Goal: Information Seeking & Learning: Learn about a topic

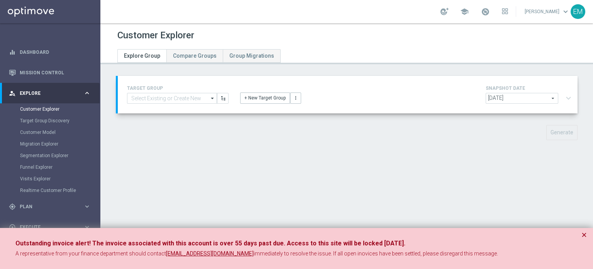
click at [519, 97] on span "[DATE]" at bounding box center [522, 98] width 72 height 10
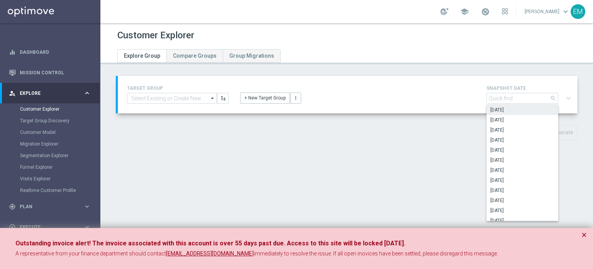
click at [428, 146] on div "TARGET GROUP arrow_drop_down Show Selected 0 of 4998 01.02 reminder 2701 BIANCO…" at bounding box center [346, 114] width 493 height 76
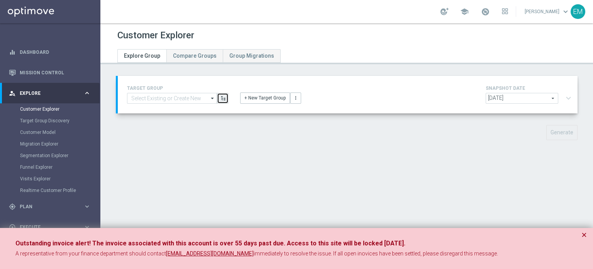
click at [223, 95] on button "button" at bounding box center [223, 98] width 12 height 11
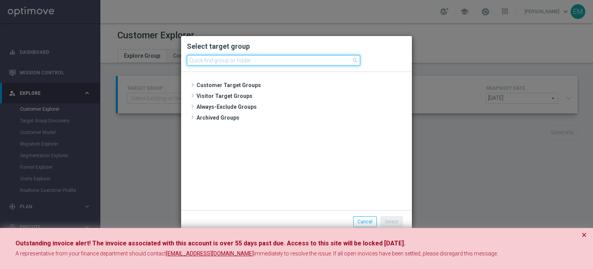
click at [231, 63] on input at bounding box center [273, 60] width 173 height 11
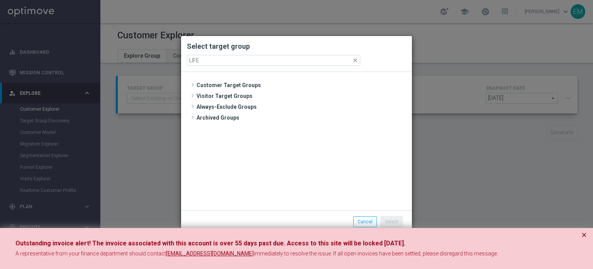
click at [231, 72] on tree-viewport "Customer Target Groups" at bounding box center [296, 130] width 231 height 116
drag, startPoint x: 231, startPoint y: 63, endPoint x: 206, endPoint y: 60, distance: 25.3
click at [231, 72] on tree-viewport "Customer Target Groups" at bounding box center [296, 130] width 231 height 116
click at [206, 72] on tree-viewport "Customer Target Groups" at bounding box center [296, 130] width 231 height 116
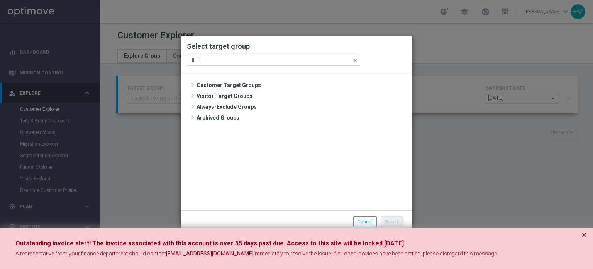
click at [206, 72] on tree-viewport "Customer Target Groups" at bounding box center [296, 130] width 231 height 116
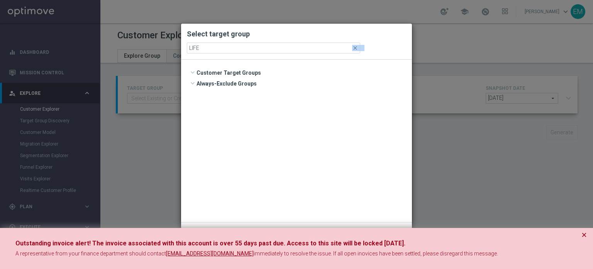
click at [205, 60] on tree-viewport "Customer Target Groups folder" at bounding box center [296, 141] width 231 height 162
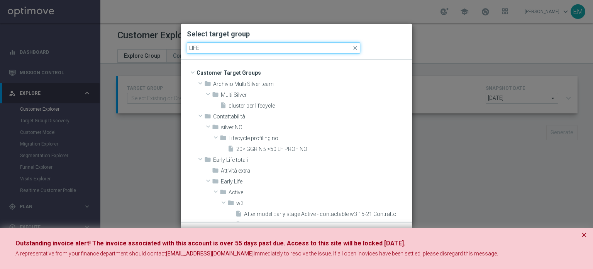
click at [212, 48] on input "LIFE" at bounding box center [273, 48] width 173 height 11
type input "L"
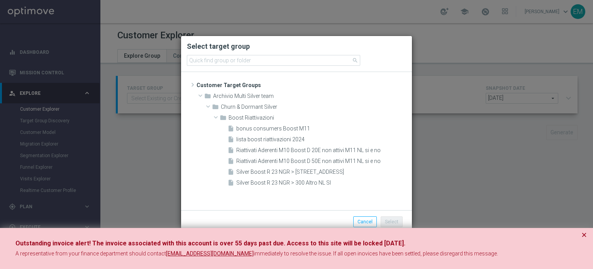
click at [212, 48] on h2 "Select target group" at bounding box center [296, 46] width 219 height 9
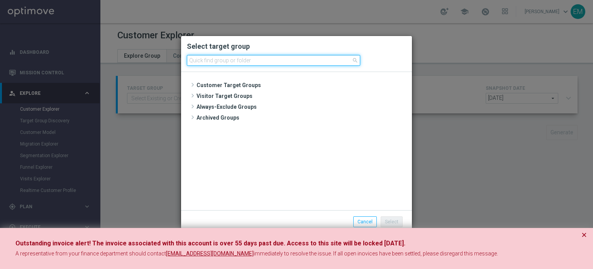
click at [226, 60] on input at bounding box center [273, 60] width 173 height 11
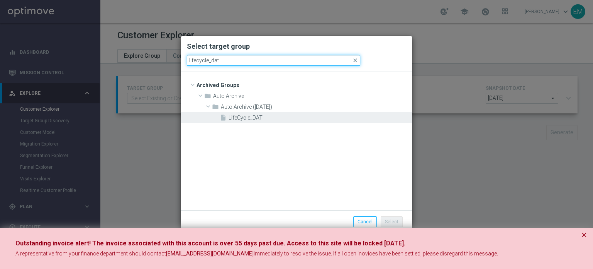
type input "lifecycle_dat"
click at [259, 116] on span "LifeCycle_DAT" at bounding box center [320, 117] width 182 height 7
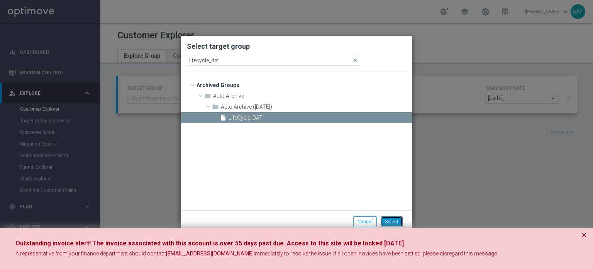
click at [396, 222] on button "Select" at bounding box center [392, 221] width 22 height 11
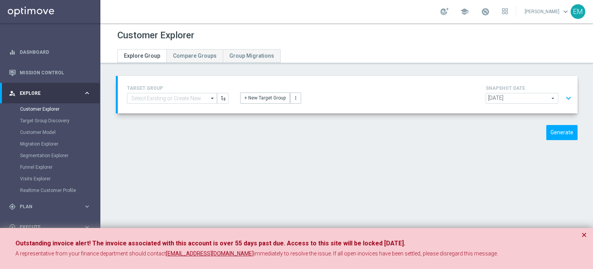
click at [548, 100] on span "2025-09-08" at bounding box center [522, 98] width 72 height 10
